Goal: Task Accomplishment & Management: Manage account settings

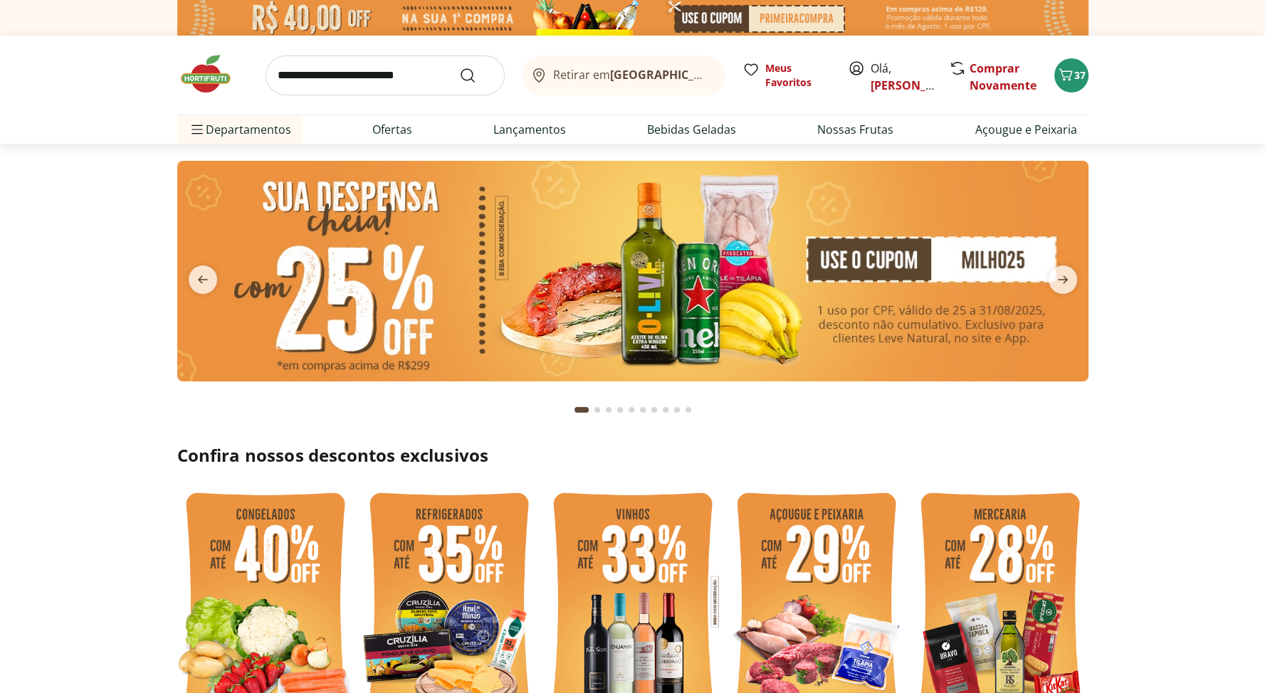
click at [645, 80] on b "[GEOGRAPHIC_DATA]/[GEOGRAPHIC_DATA]" at bounding box center [730, 75] width 240 height 16
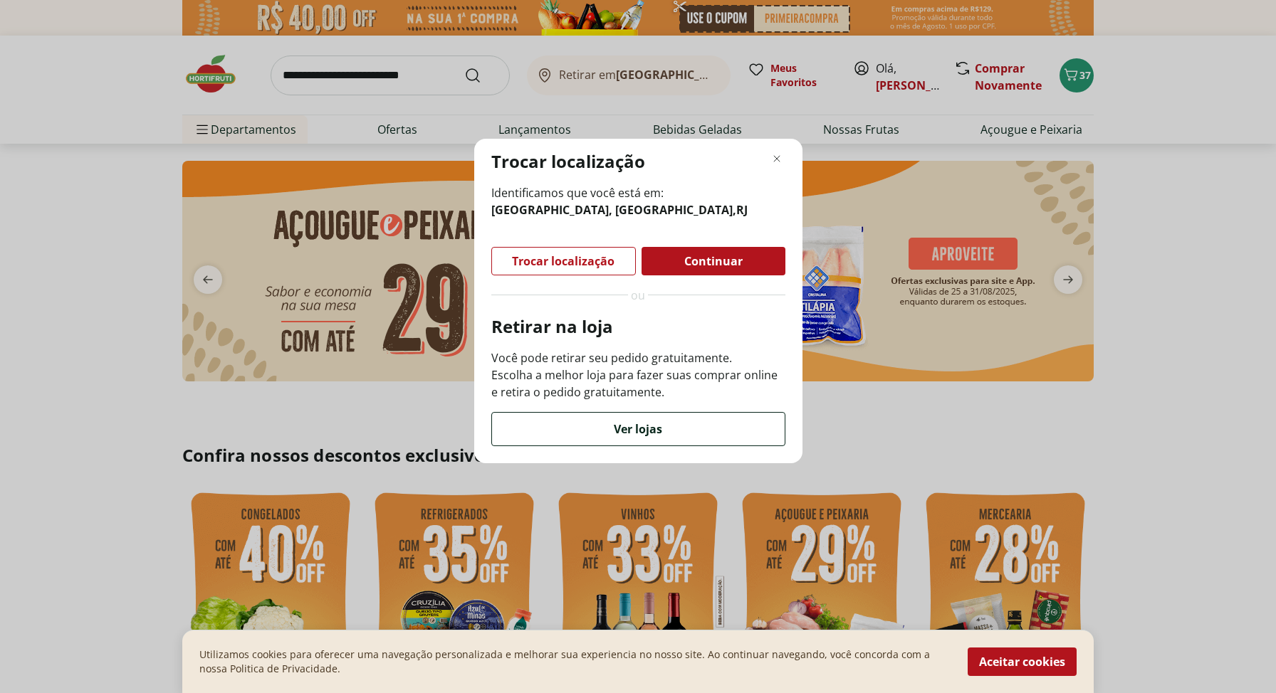
click at [639, 428] on span "Ver lojas" at bounding box center [638, 429] width 48 height 11
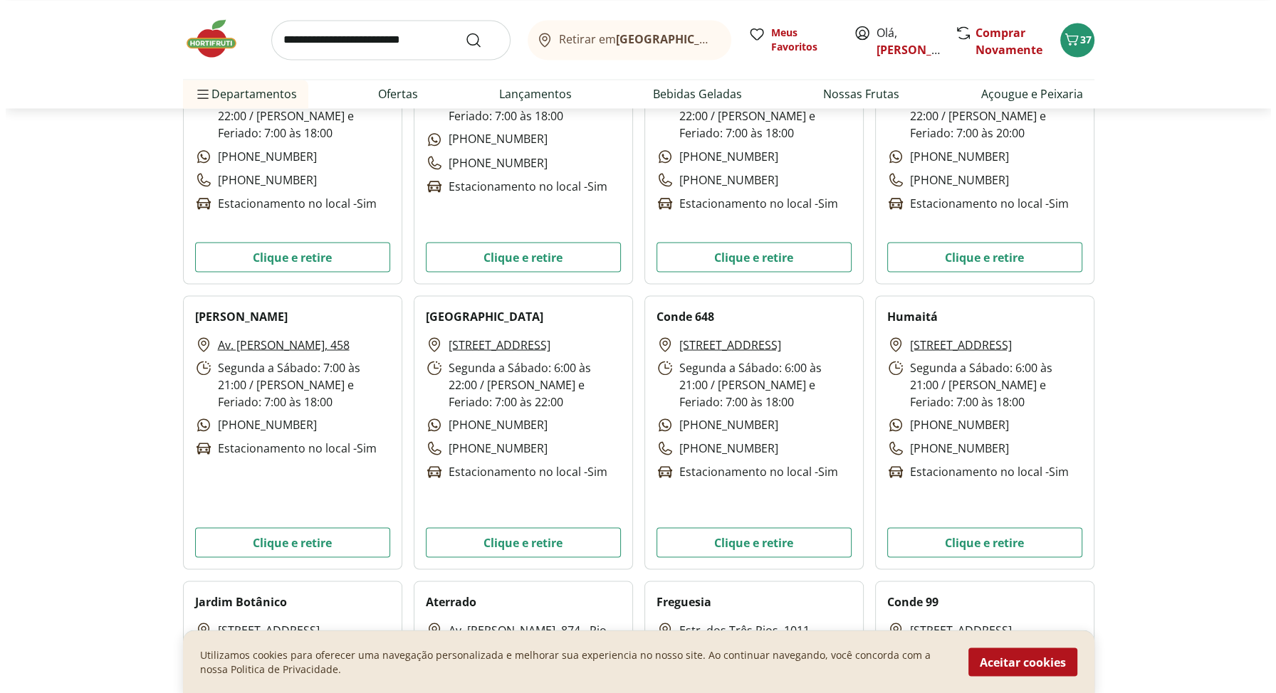
scroll to position [3061, 0]
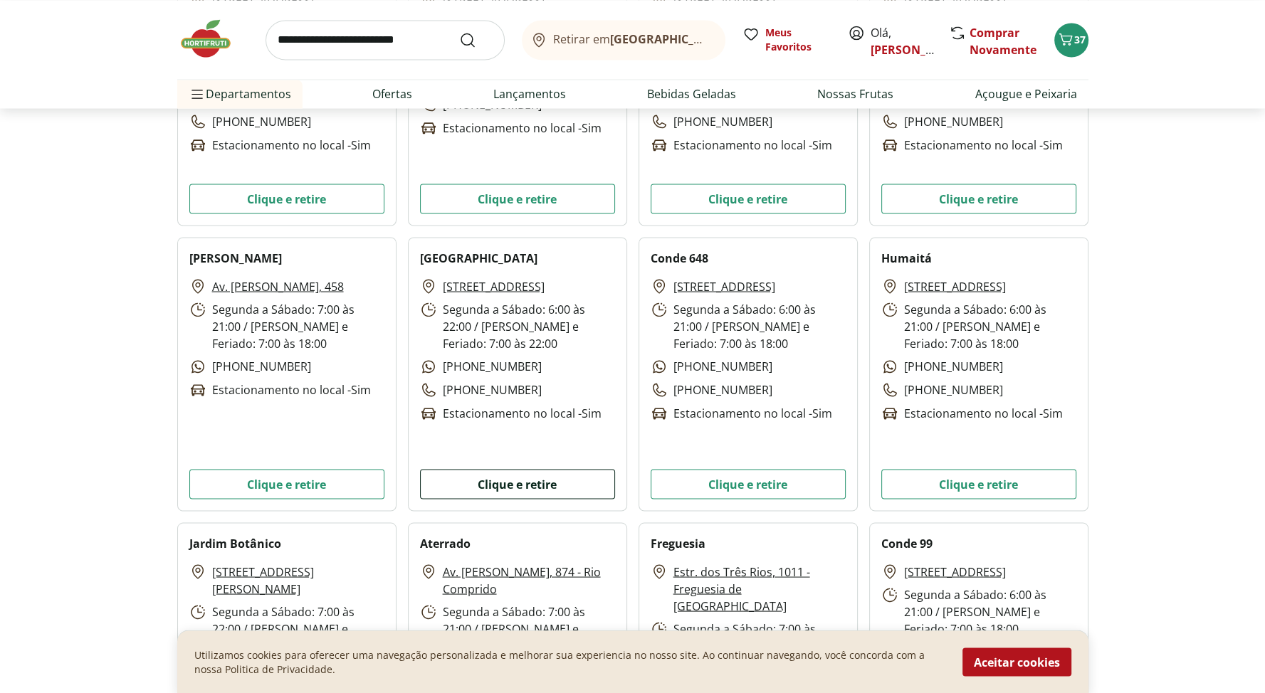
click at [495, 482] on button "Clique e retire" at bounding box center [517, 484] width 195 height 30
click at [1079, 39] on span "37" at bounding box center [1079, 40] width 11 height 14
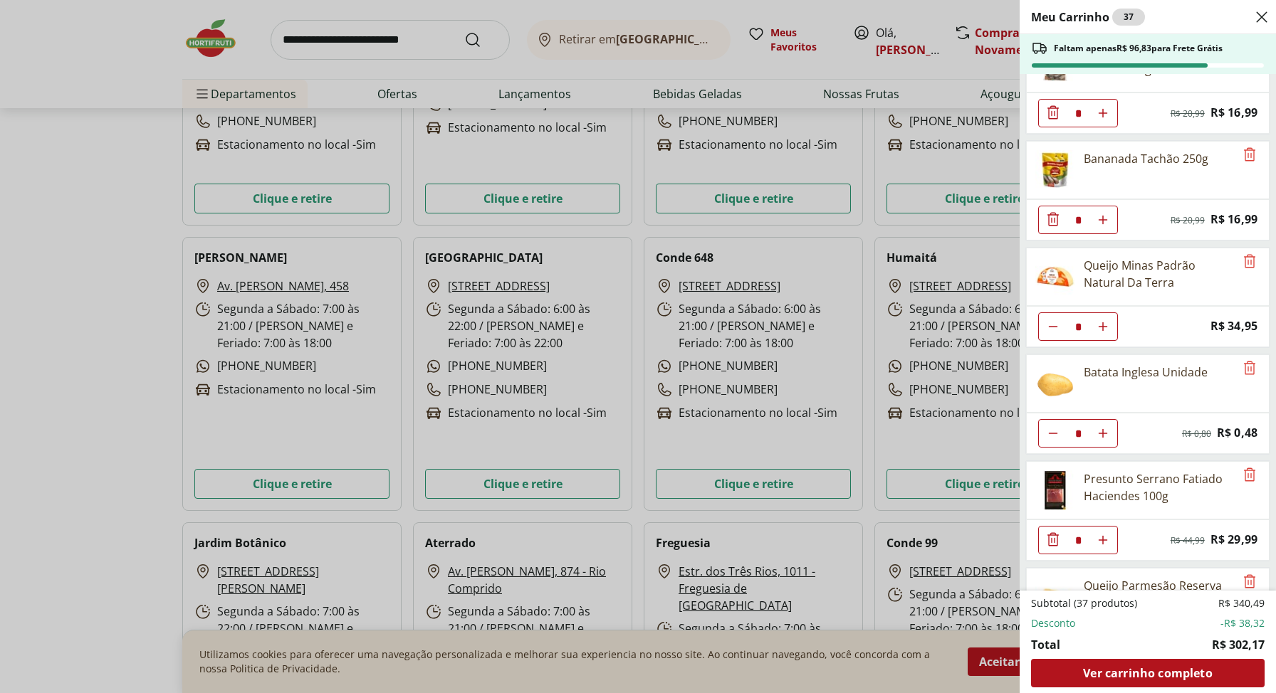
scroll to position [1566, 0]
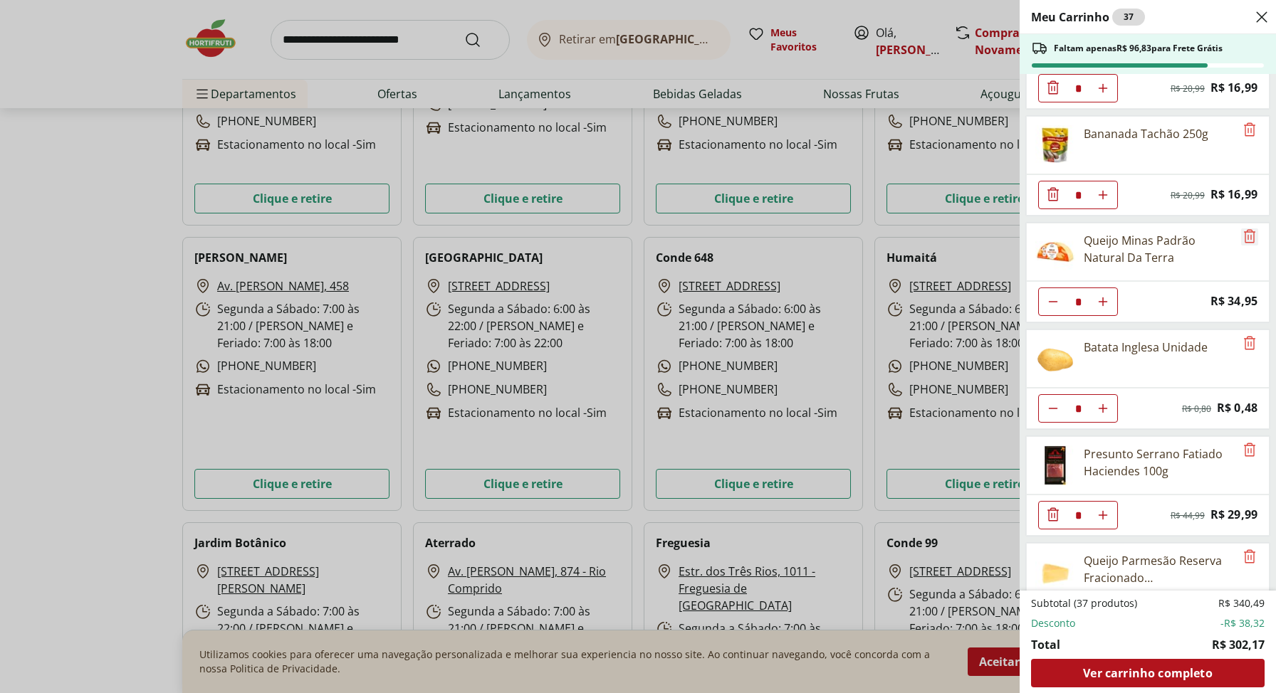
click at [1245, 228] on icon "Remove" at bounding box center [1249, 236] width 17 height 17
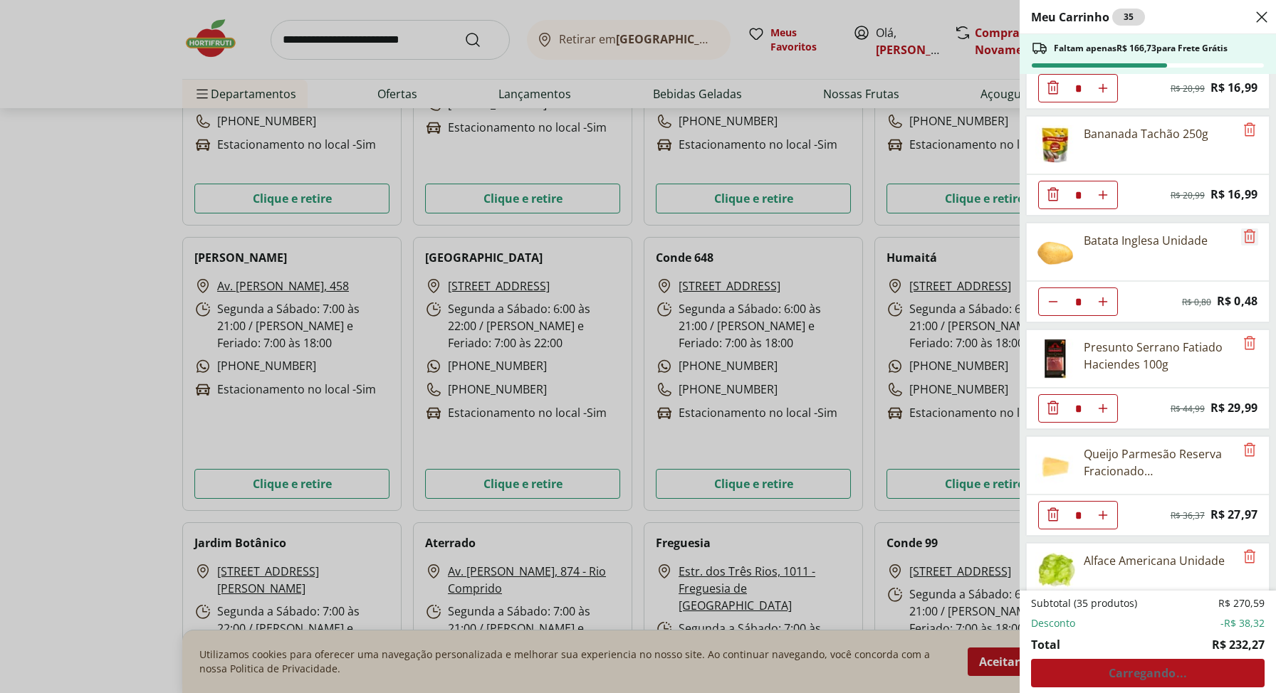
click at [1245, 228] on icon "Remove" at bounding box center [1249, 236] width 17 height 17
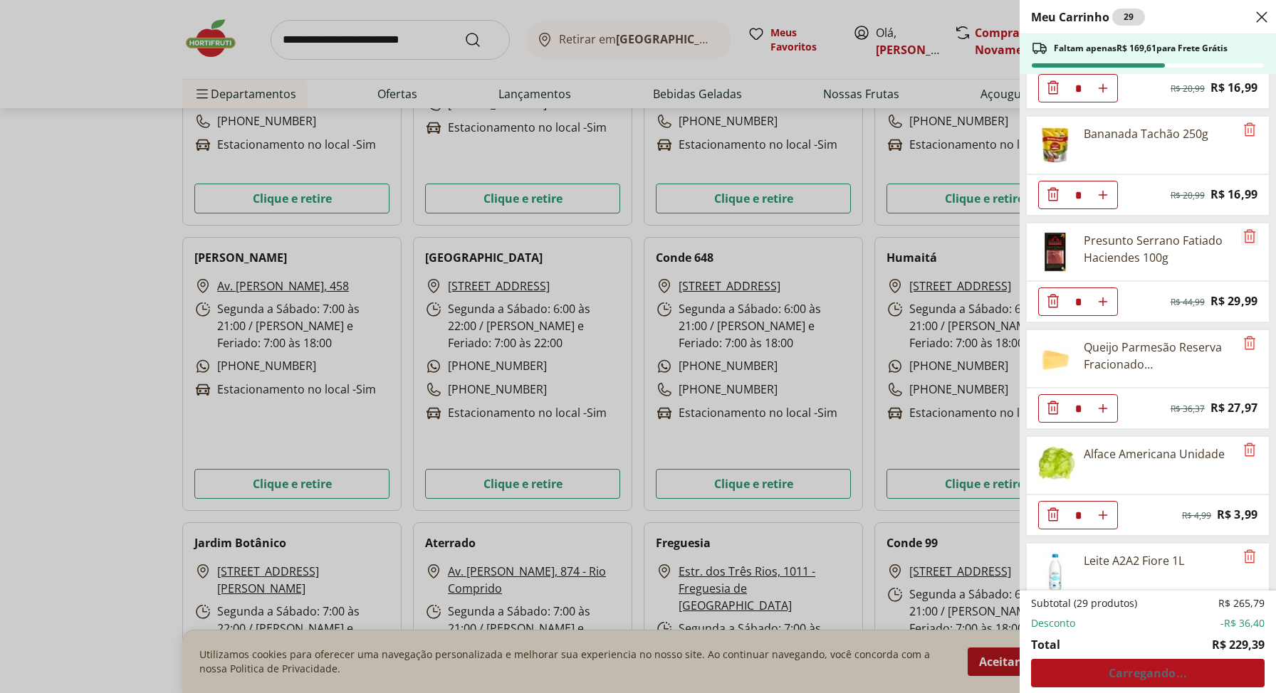
click at [1245, 228] on icon "Remove" at bounding box center [1249, 236] width 17 height 17
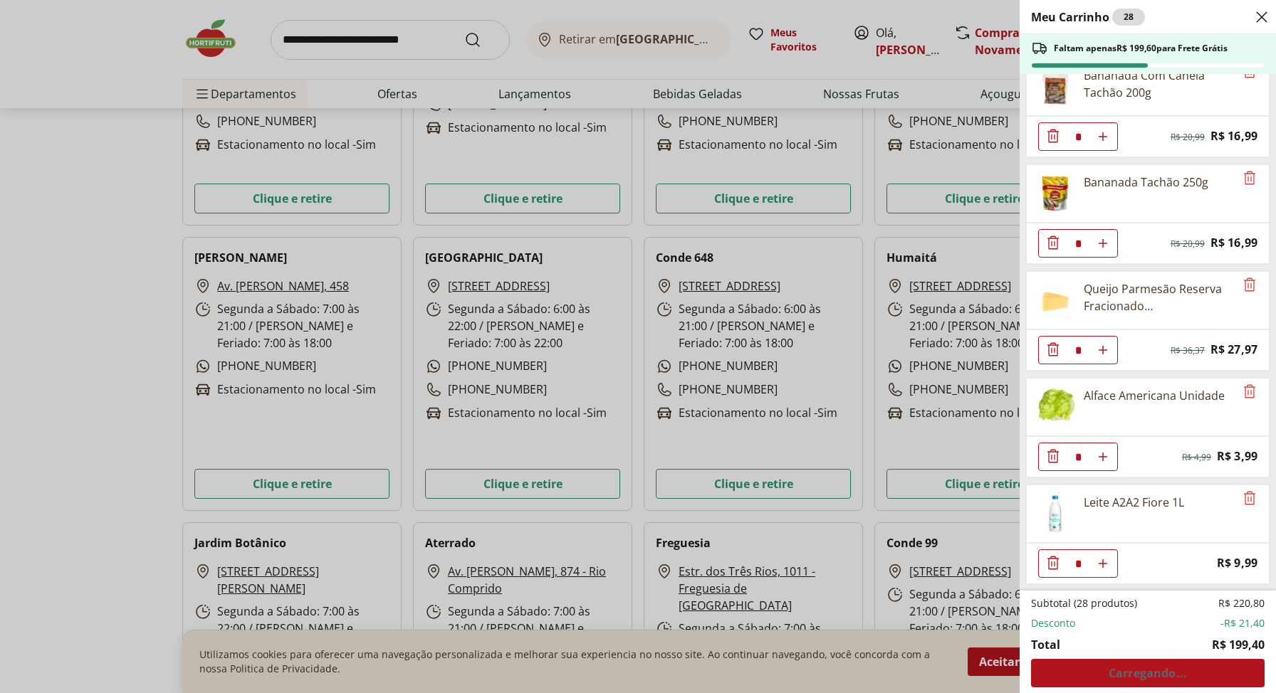
scroll to position [1501, 0]
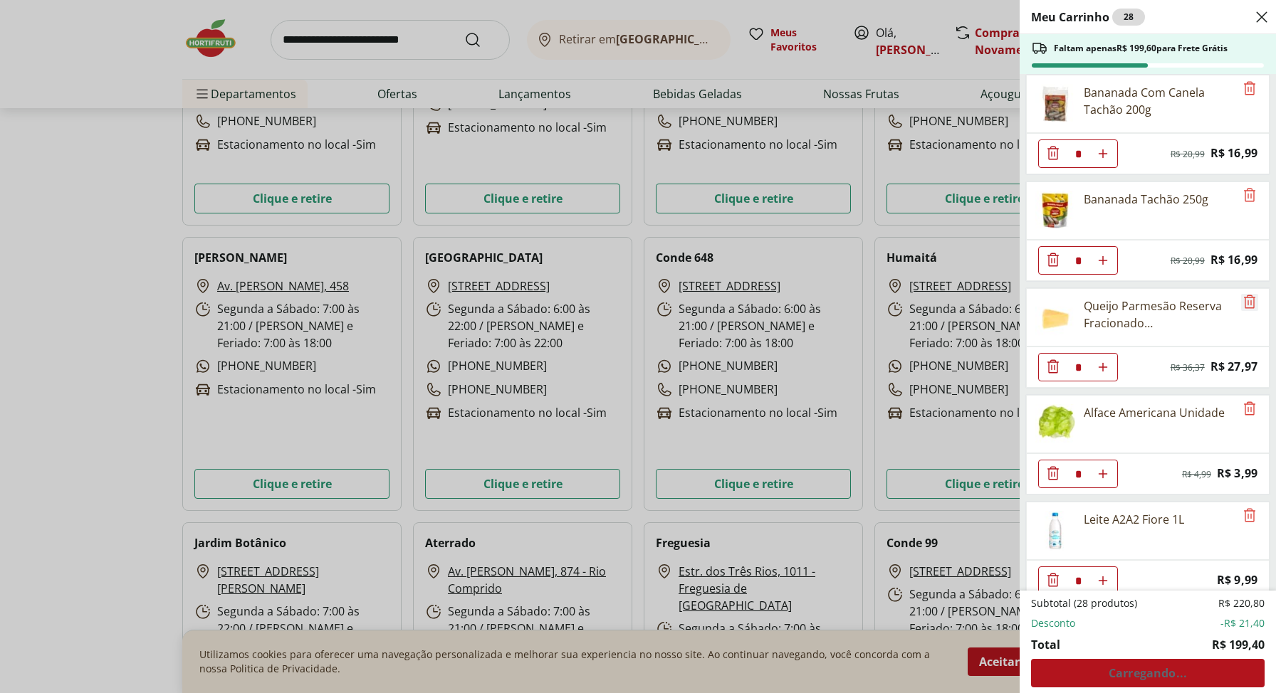
click at [1244, 293] on icon "Remove" at bounding box center [1249, 301] width 17 height 17
click at [1244, 400] on icon "Remove" at bounding box center [1249, 407] width 11 height 14
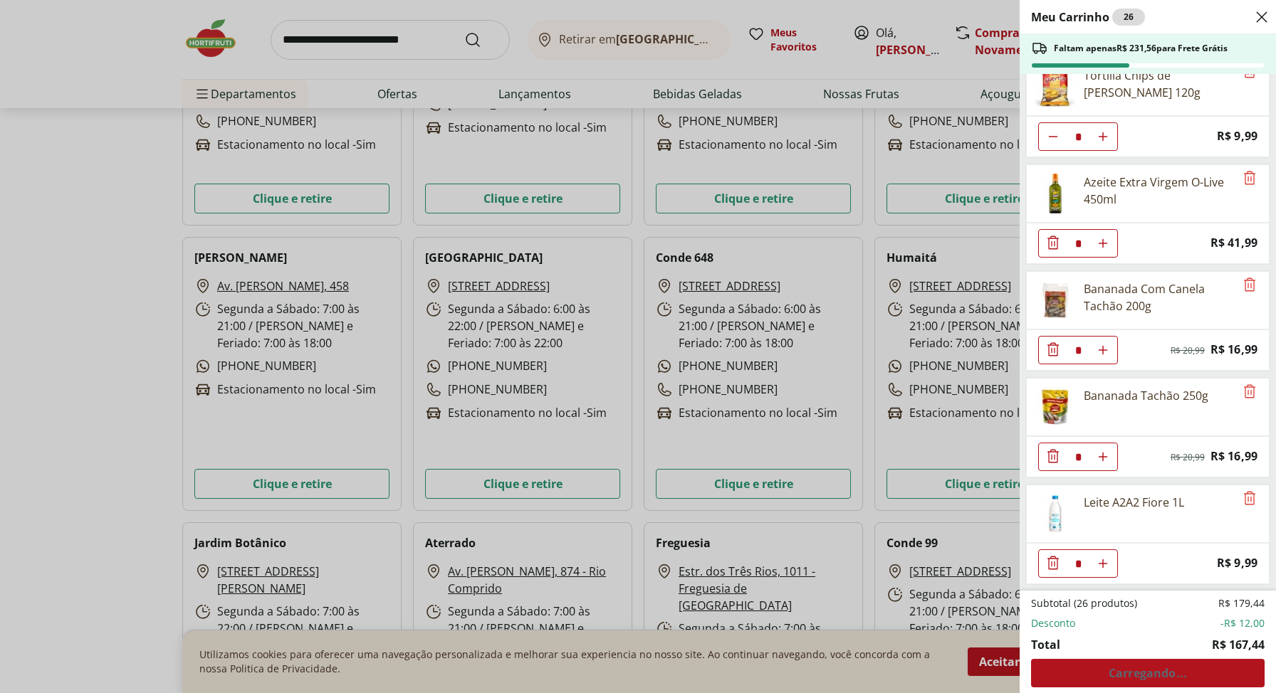
scroll to position [1289, 0]
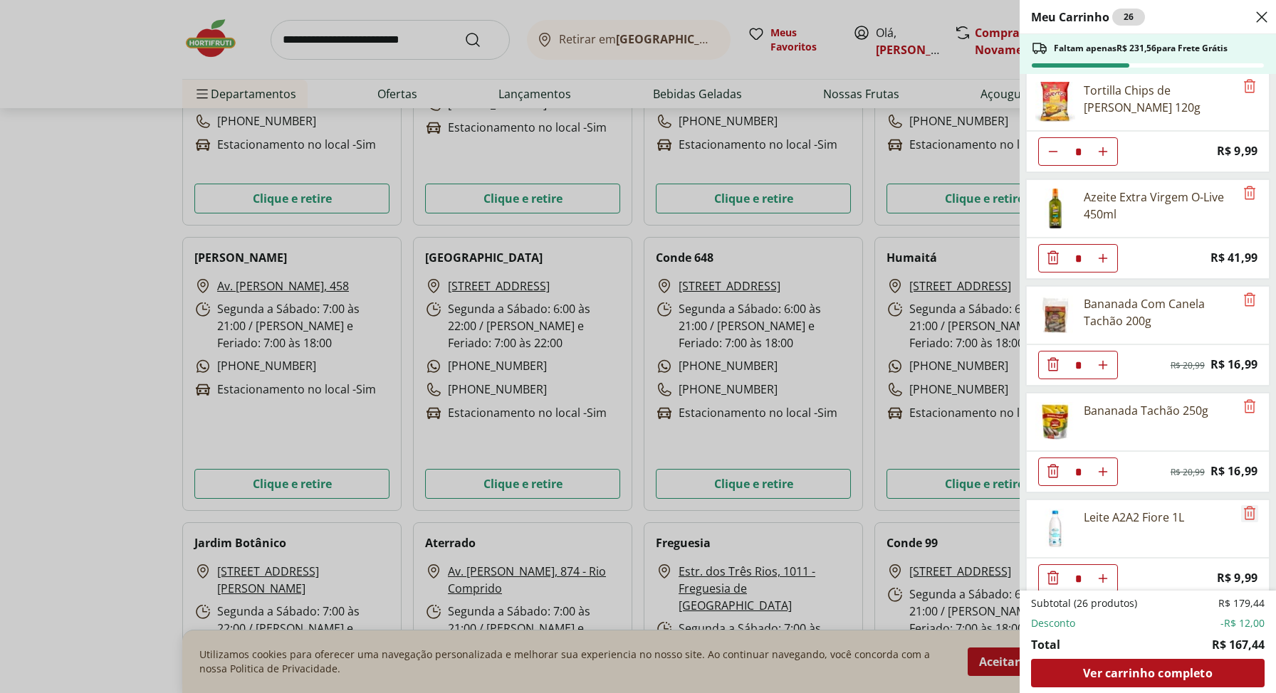
click at [1242, 505] on icon "Remove" at bounding box center [1249, 513] width 17 height 17
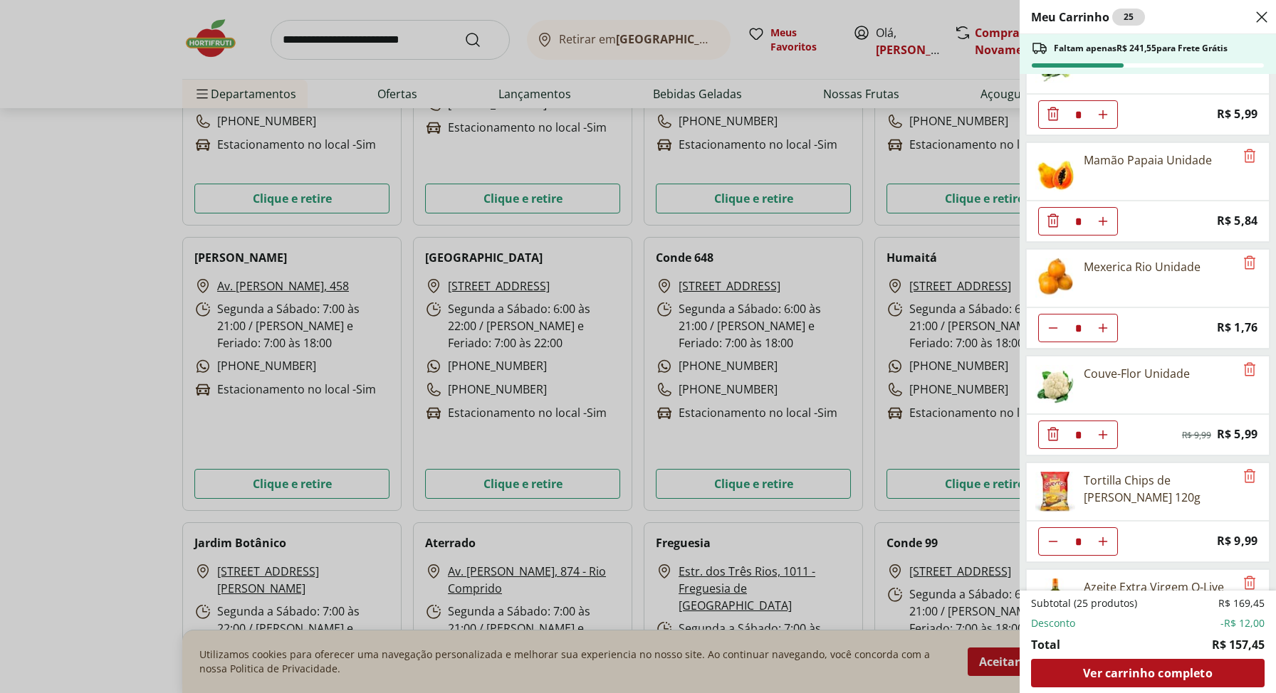
scroll to position [898, 0]
click at [1244, 364] on icon "Remove" at bounding box center [1249, 370] width 11 height 14
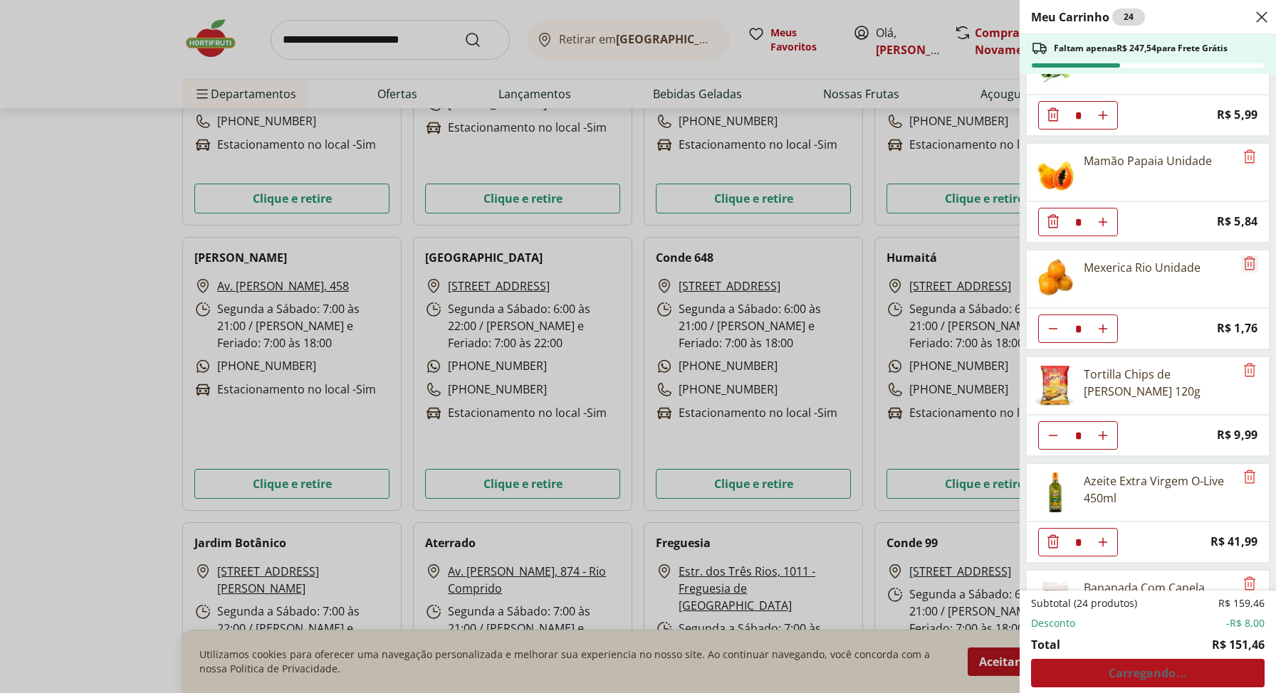
click at [1244, 256] on icon "Remove" at bounding box center [1249, 263] width 11 height 14
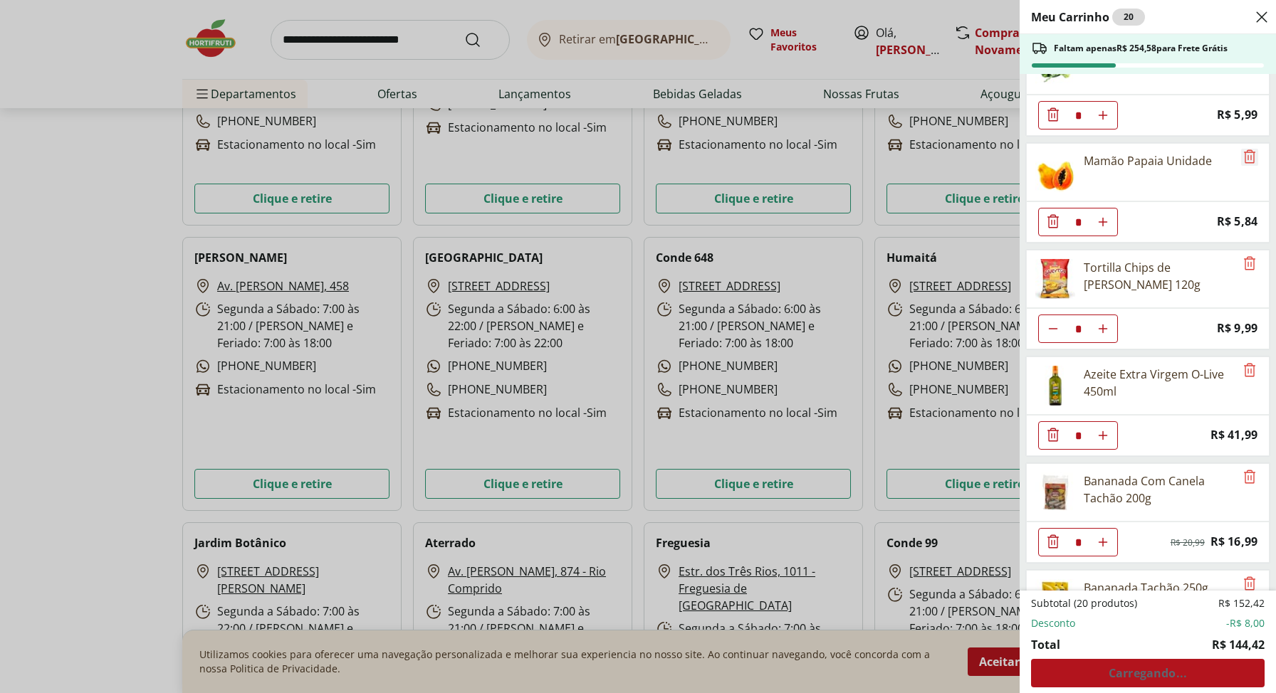
click at [1245, 148] on icon "Remove" at bounding box center [1249, 156] width 17 height 17
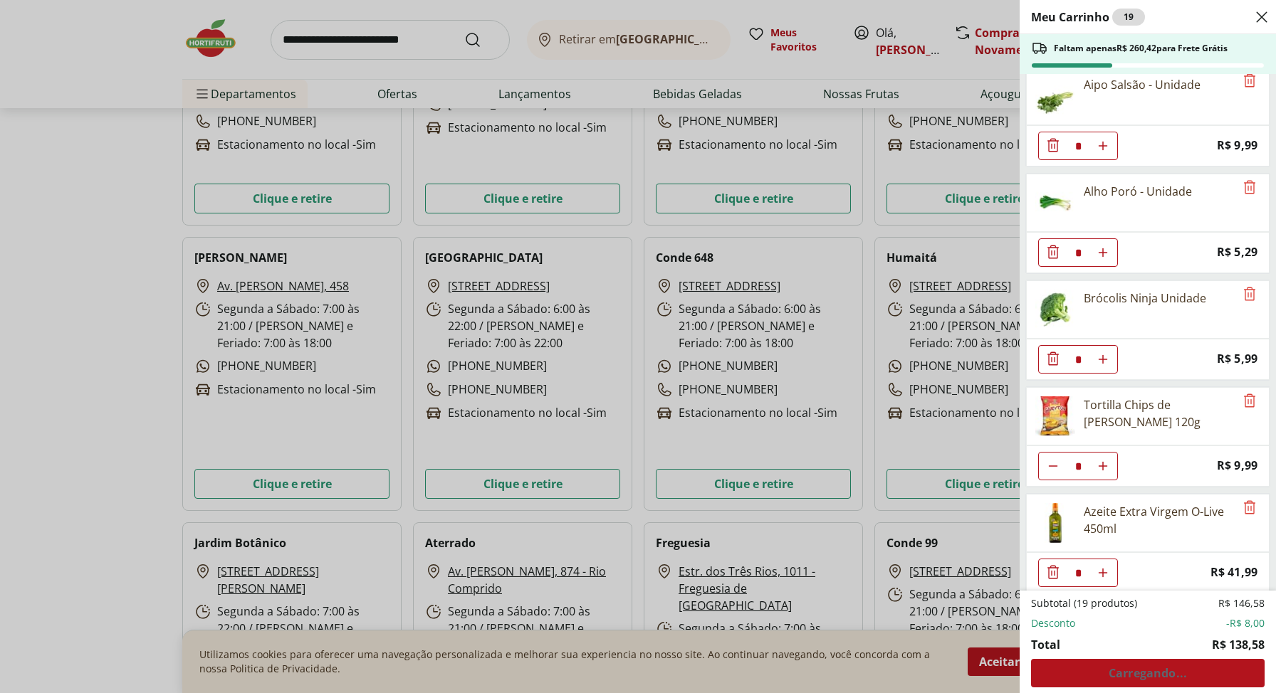
scroll to position [652, 0]
click at [1243, 288] on icon "Remove" at bounding box center [1249, 296] width 17 height 17
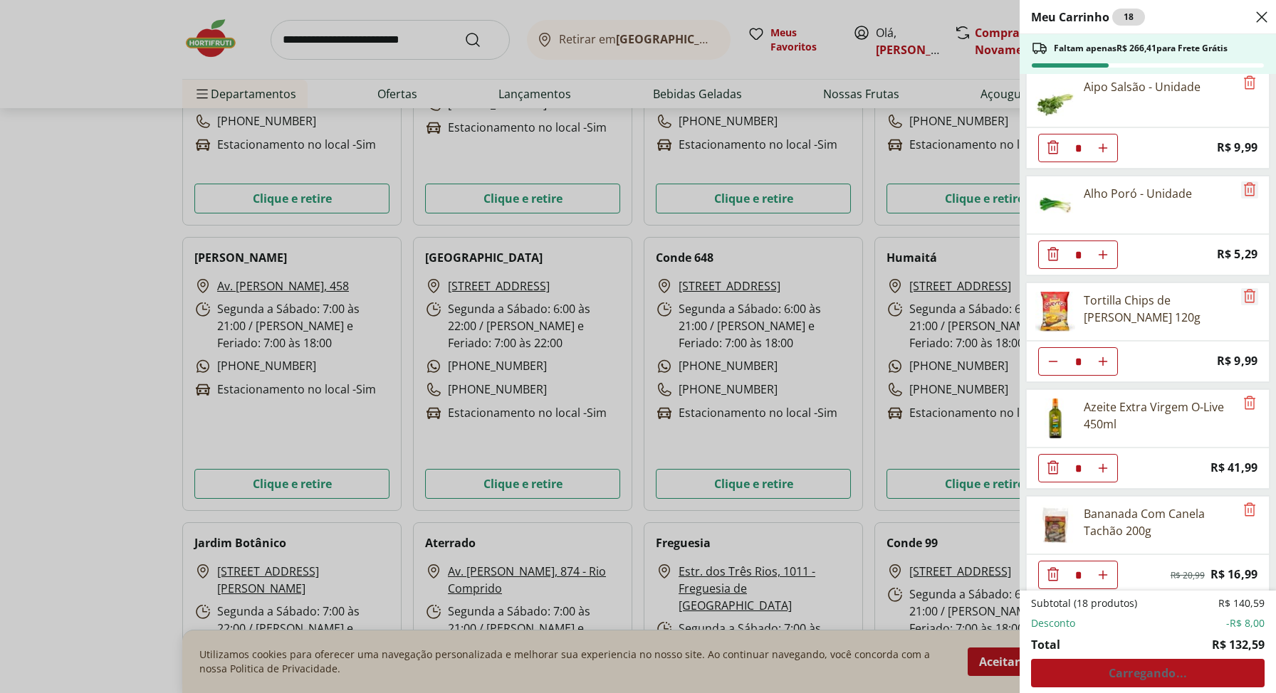
click at [1241, 184] on icon "Remove" at bounding box center [1249, 189] width 17 height 17
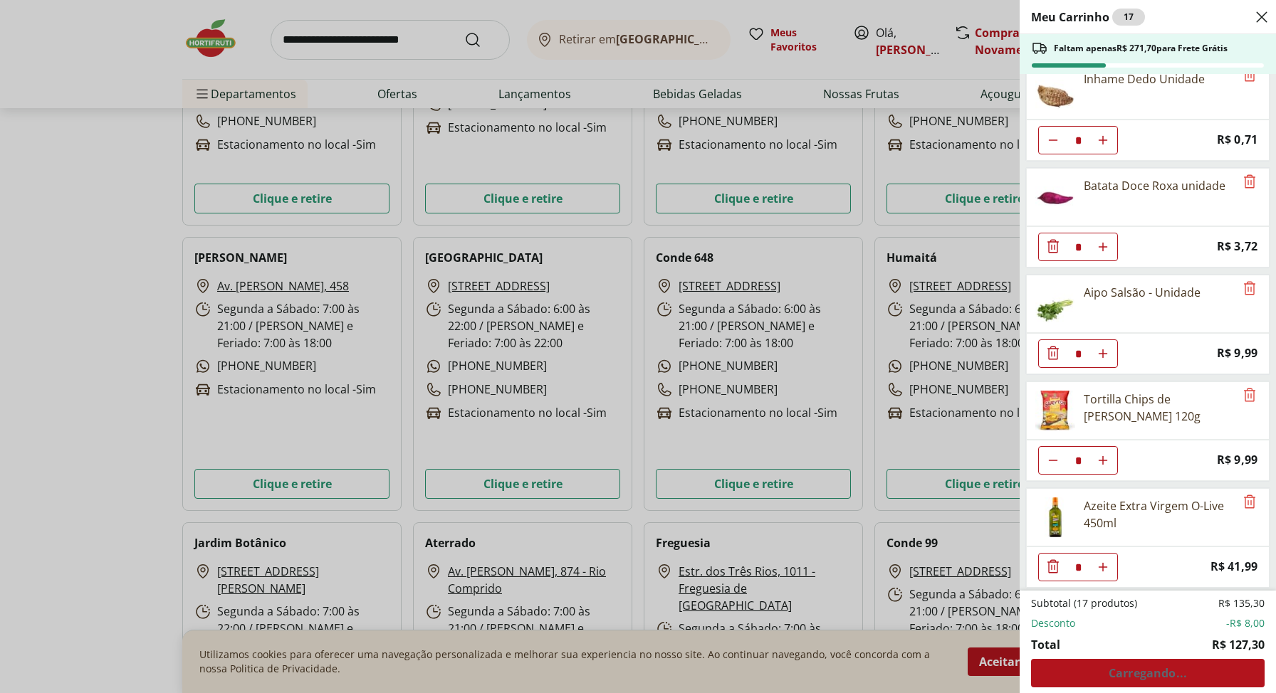
scroll to position [439, 0]
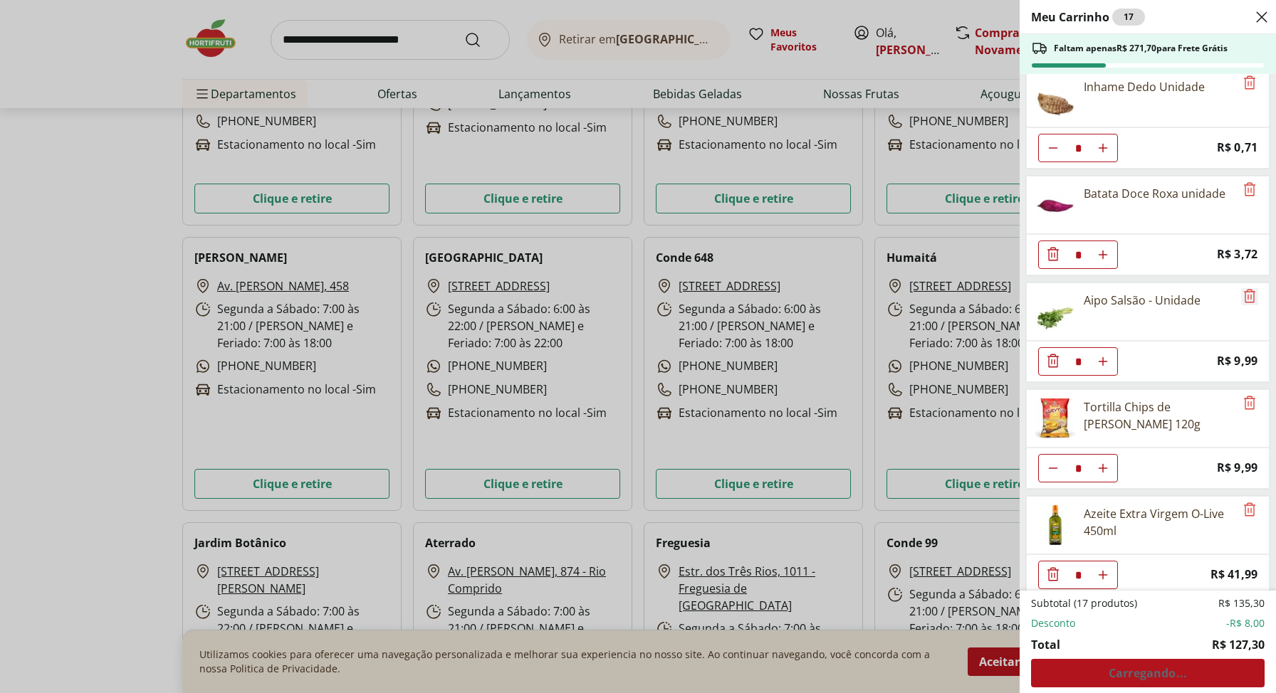
click at [1244, 288] on icon "Remove" at bounding box center [1249, 296] width 17 height 17
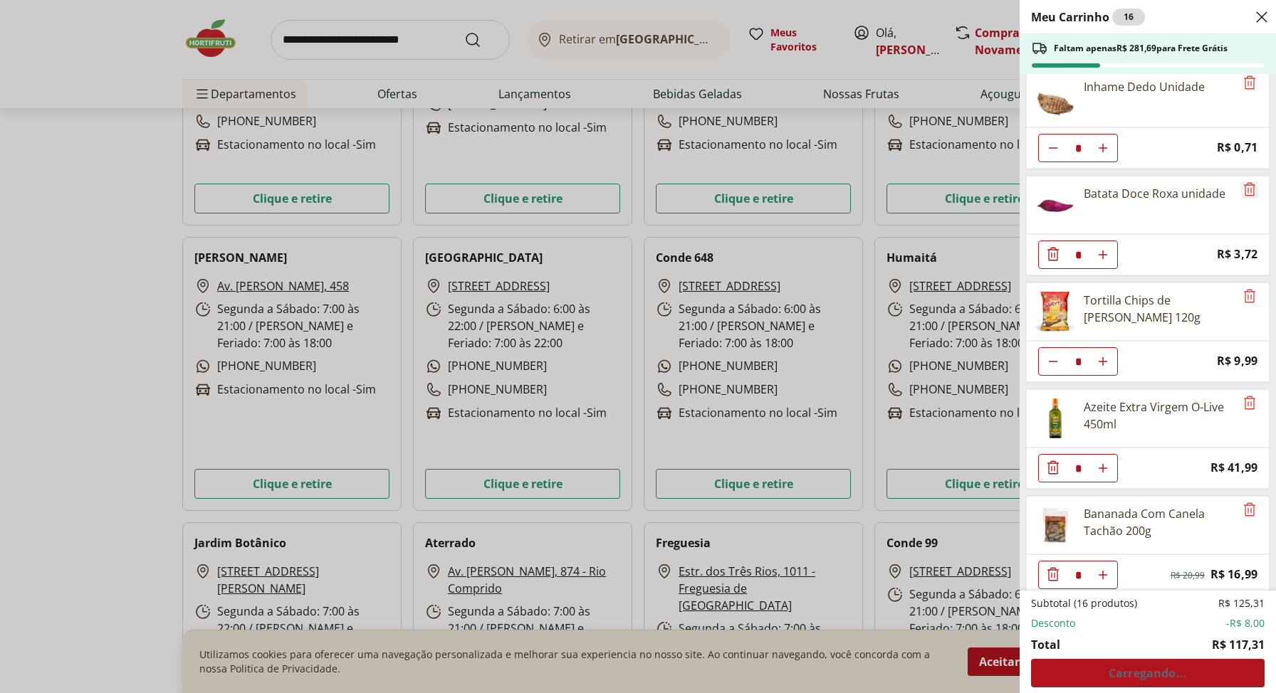
click at [1241, 185] on icon "Remove" at bounding box center [1249, 189] width 17 height 17
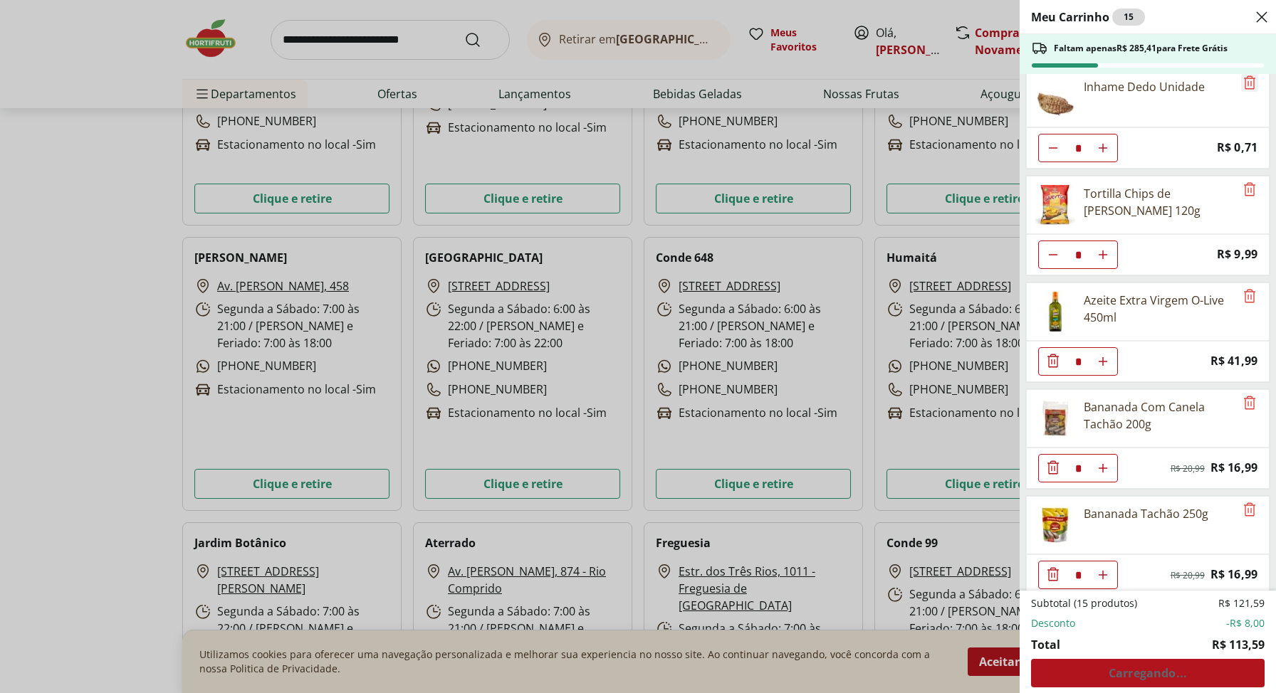
click at [1244, 83] on icon "Remove" at bounding box center [1249, 82] width 17 height 17
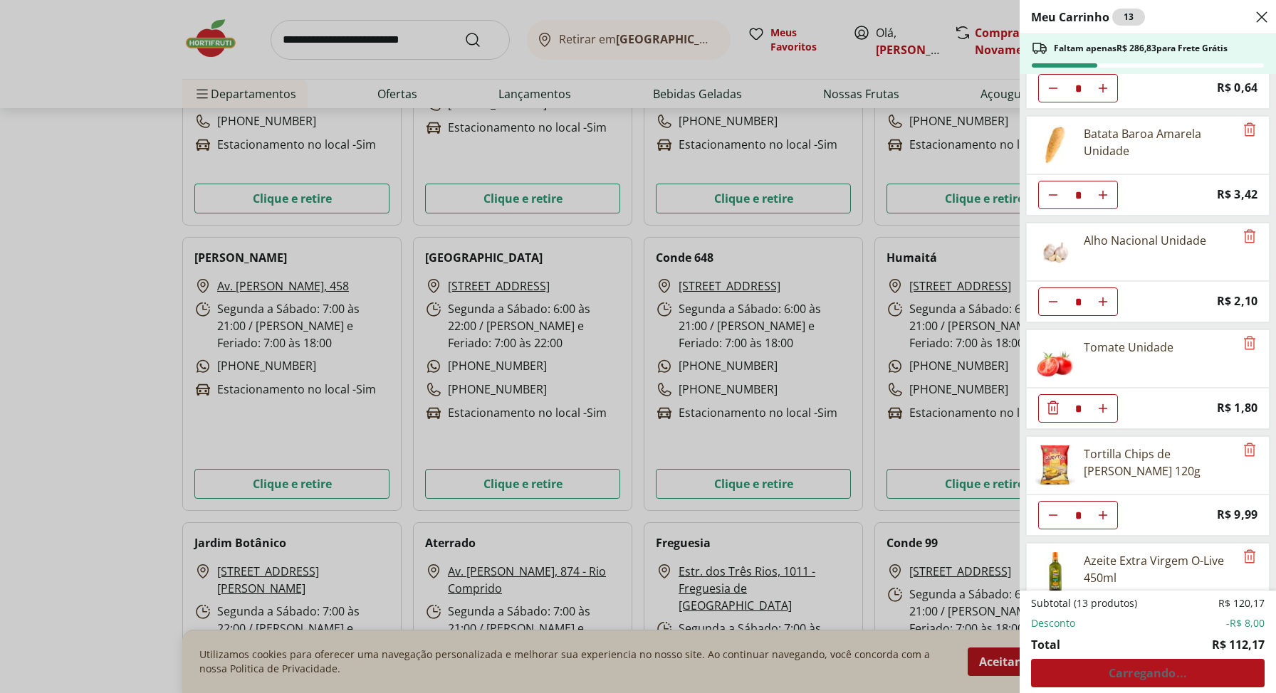
scroll to position [48, 0]
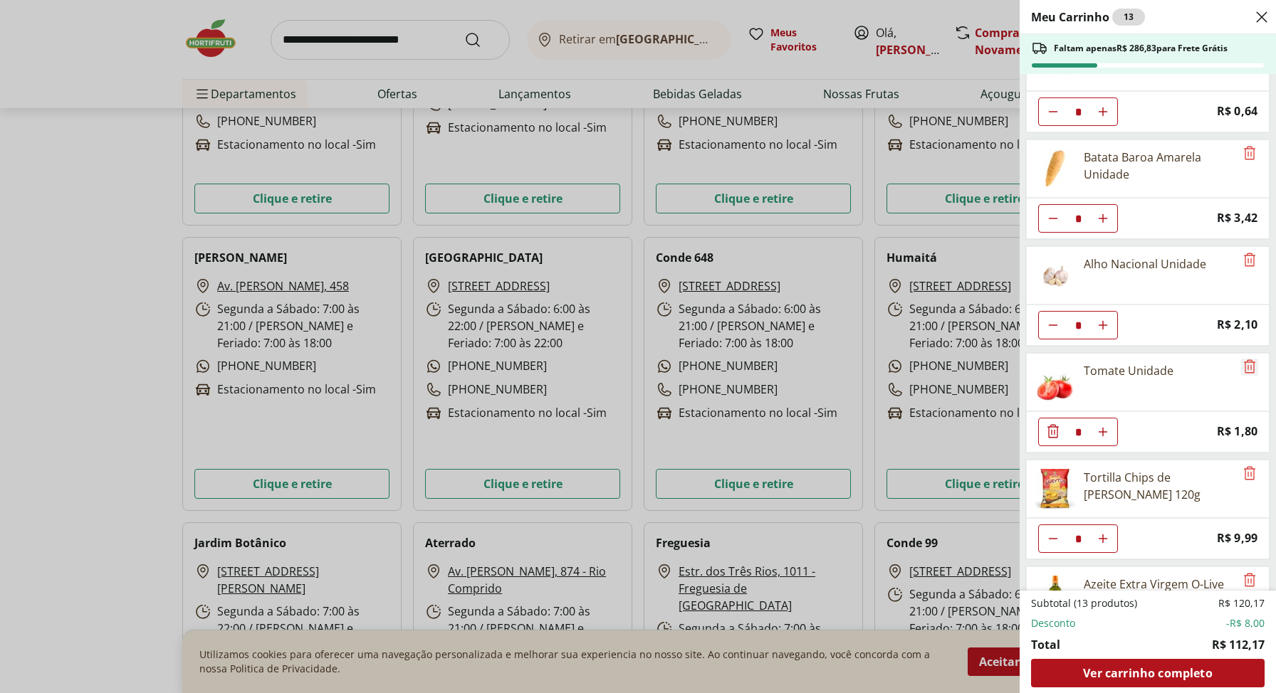
click at [1247, 361] on icon "Remove" at bounding box center [1249, 366] width 17 height 17
click at [1244, 153] on icon "Remove" at bounding box center [1249, 153] width 11 height 14
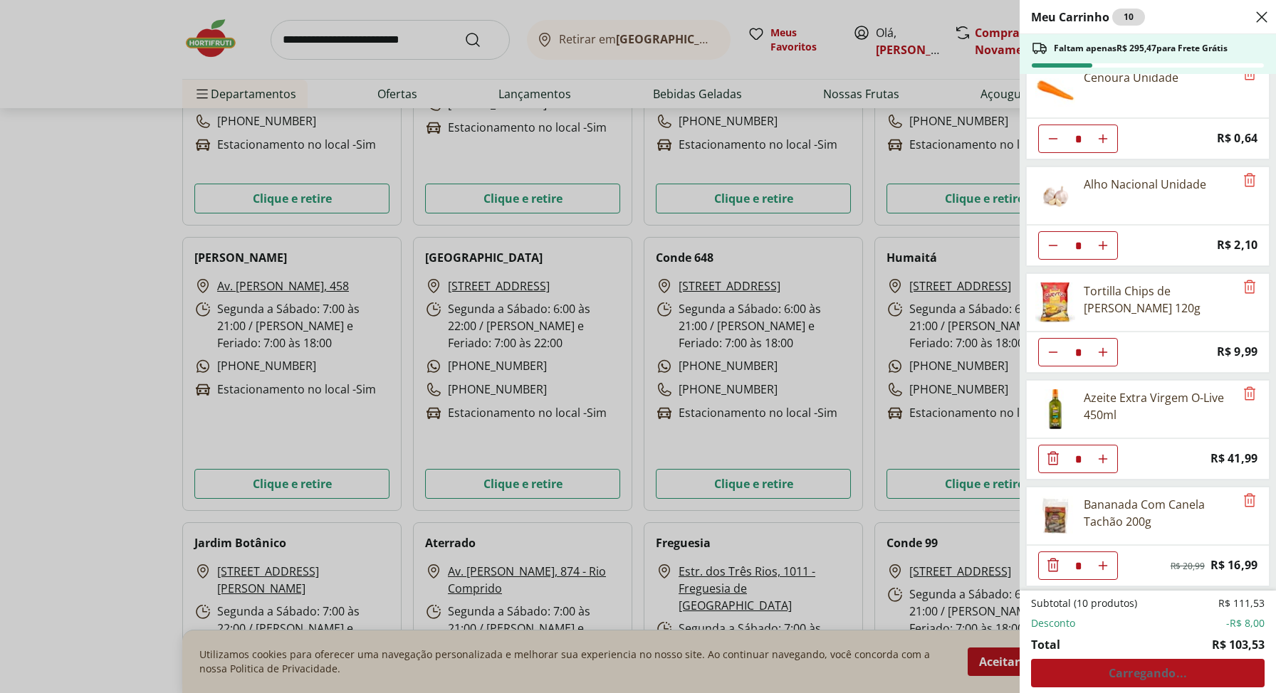
scroll to position [0, 0]
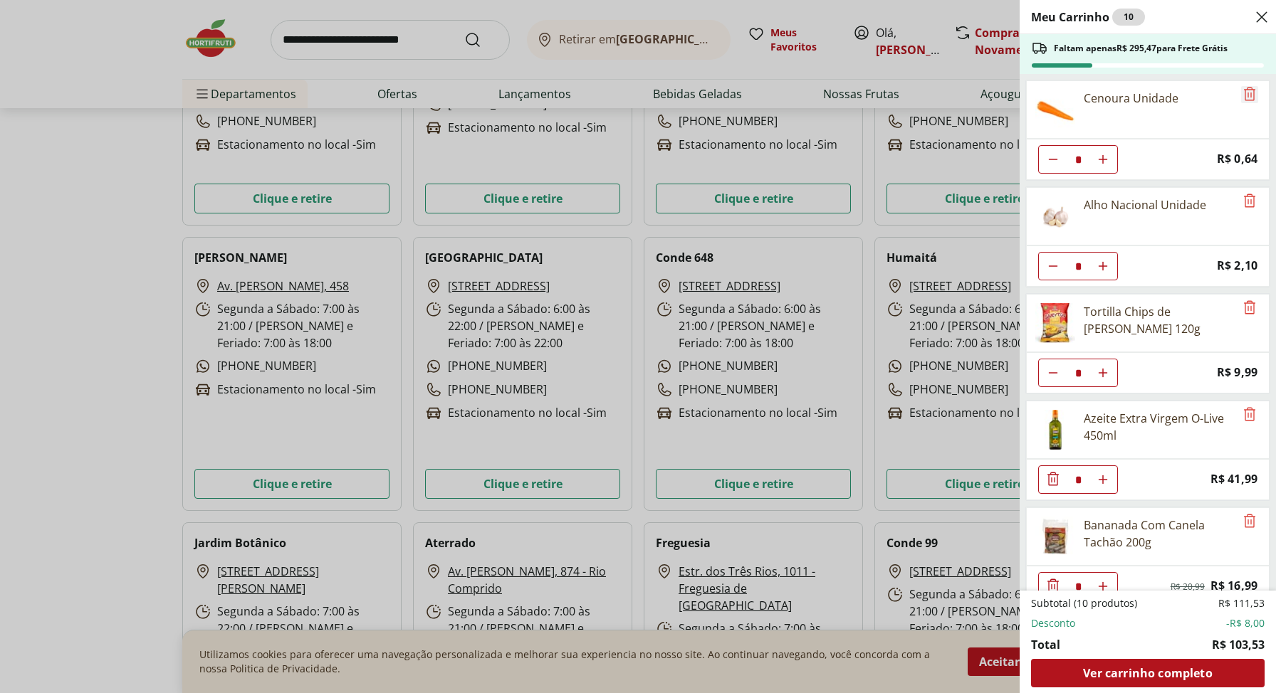
click at [1241, 99] on icon "Remove" at bounding box center [1249, 93] width 17 height 17
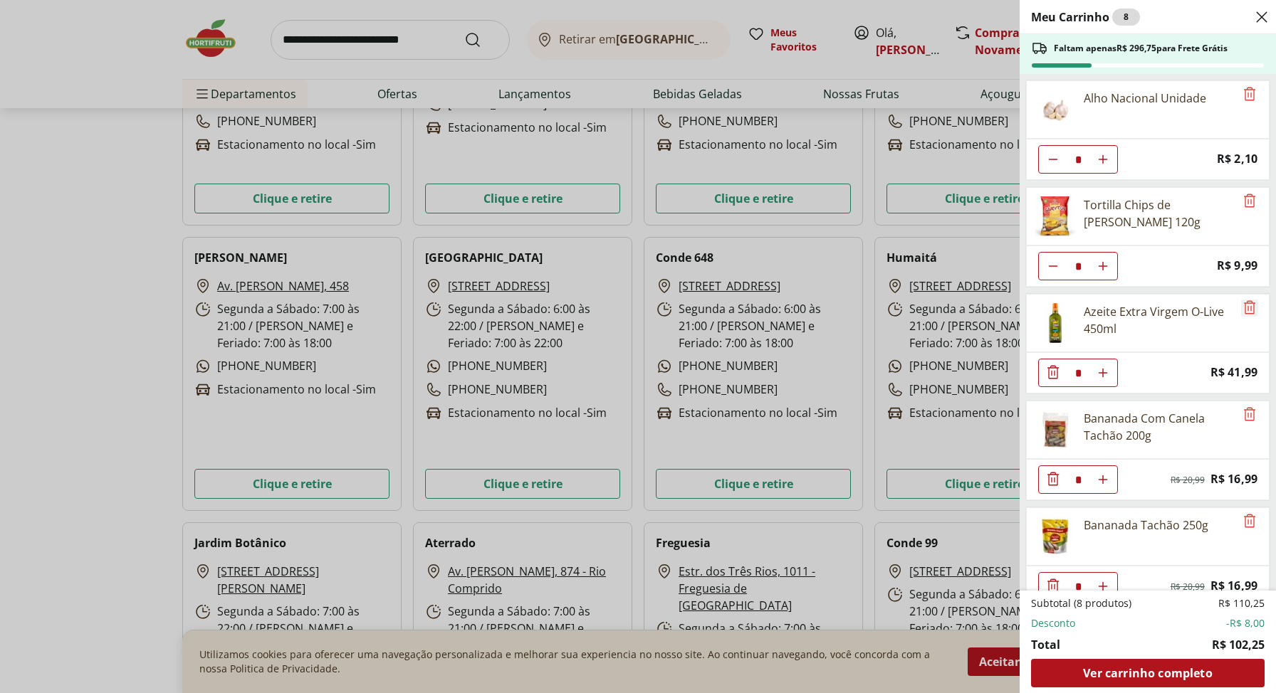
click at [1244, 308] on icon "Remove" at bounding box center [1249, 307] width 11 height 14
